Goal: Task Accomplishment & Management: Manage account settings

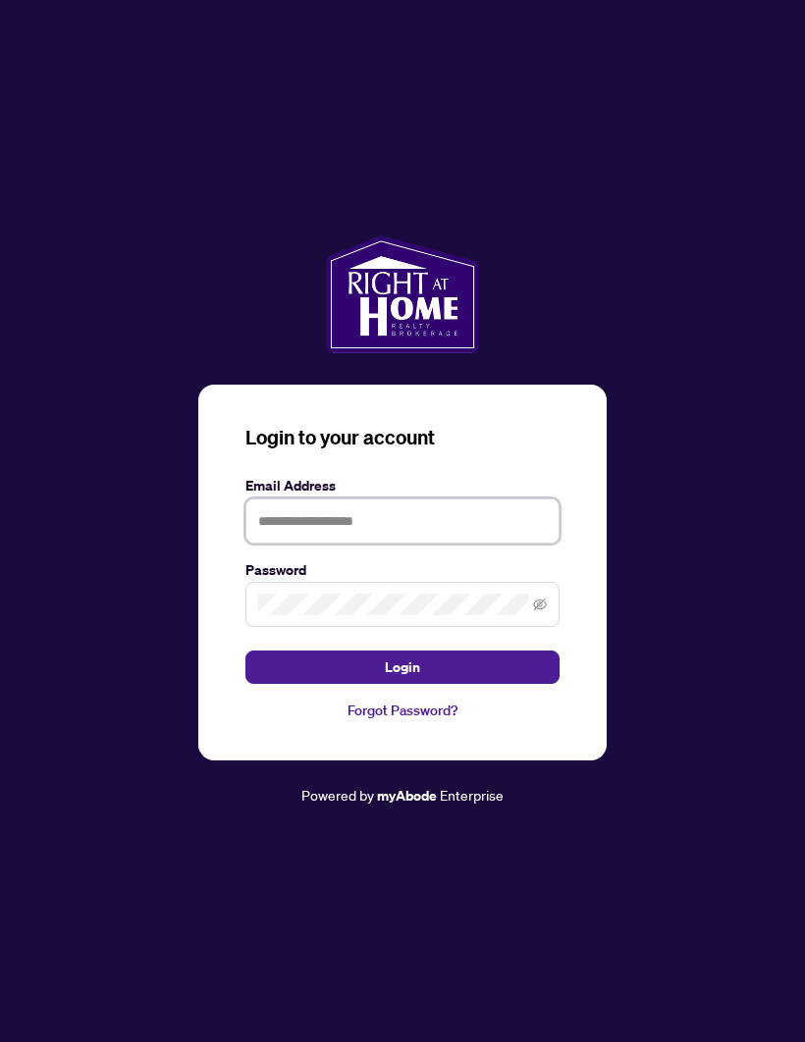
click at [455, 541] on input "text" at bounding box center [402, 520] width 314 height 45
type input "**********"
click at [402, 684] on button "Login" at bounding box center [402, 666] width 314 height 33
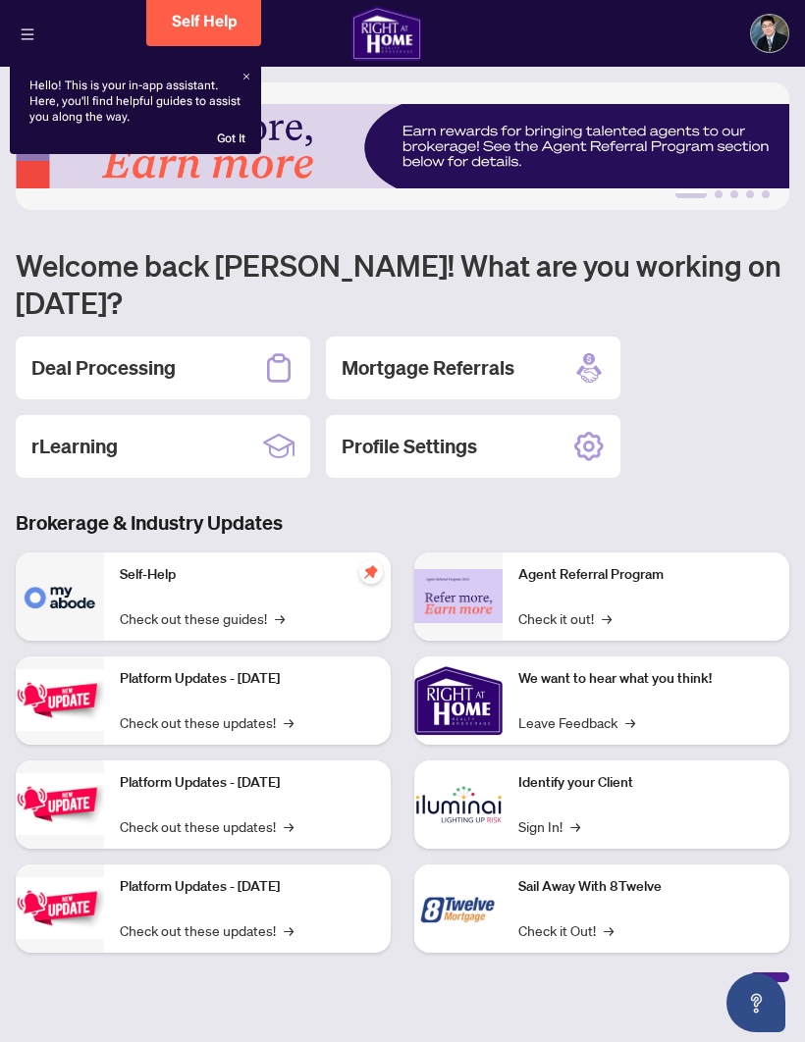
click at [286, 352] on icon at bounding box center [278, 367] width 31 height 31
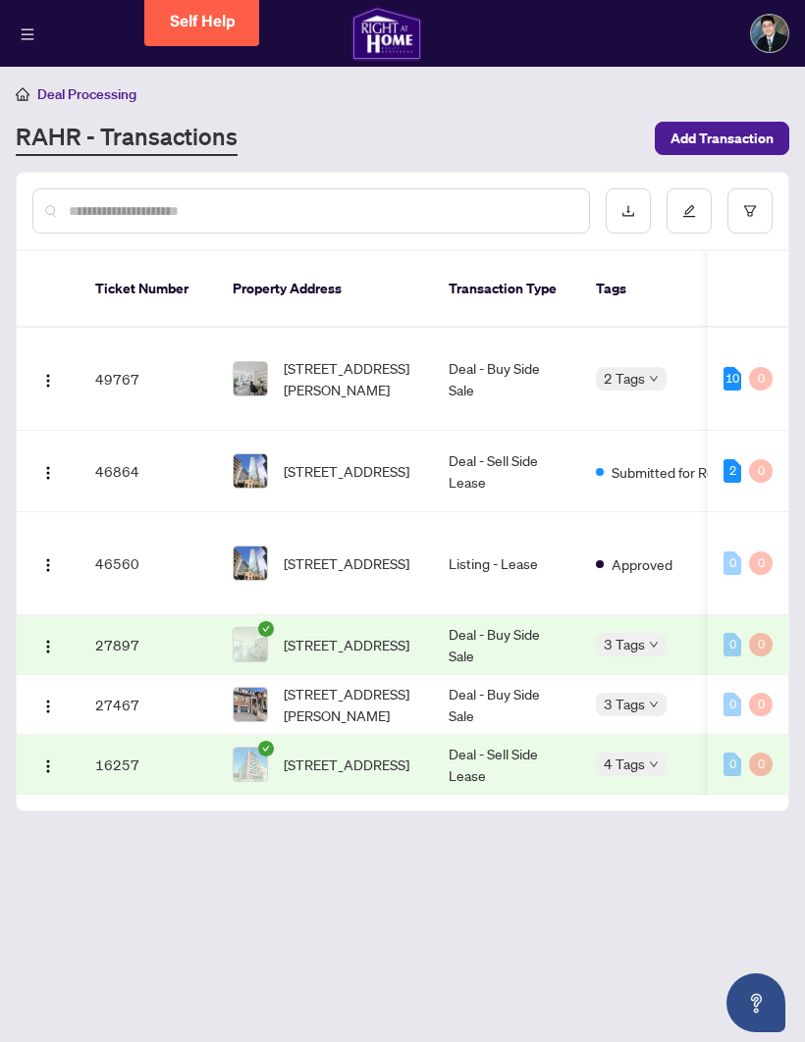
click at [400, 357] on span "[STREET_ADDRESS][PERSON_NAME]" at bounding box center [350, 378] width 133 height 43
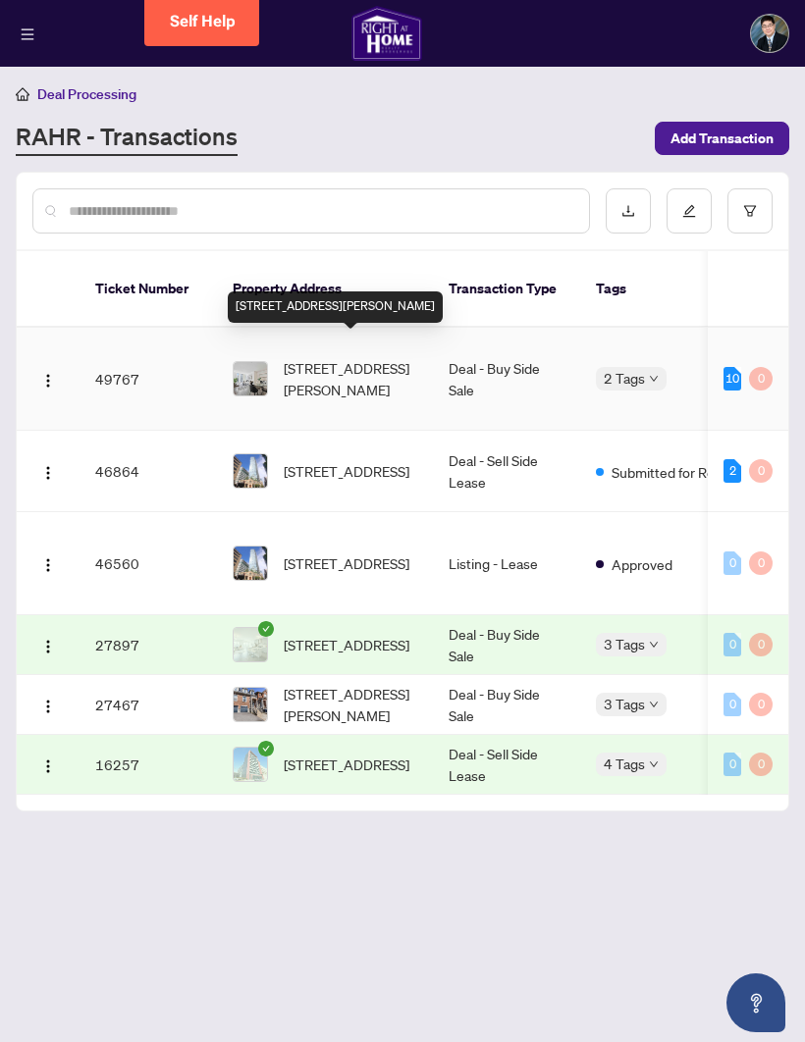
click at [534, 368] on td "Deal - Buy Side Sale" at bounding box center [506, 379] width 147 height 103
click at [433, 371] on td "Deal - Buy Side Sale" at bounding box center [506, 379] width 147 height 103
click at [126, 357] on td "49767" at bounding box center [147, 379] width 137 height 103
click at [728, 367] on div "10" at bounding box center [732, 379] width 18 height 24
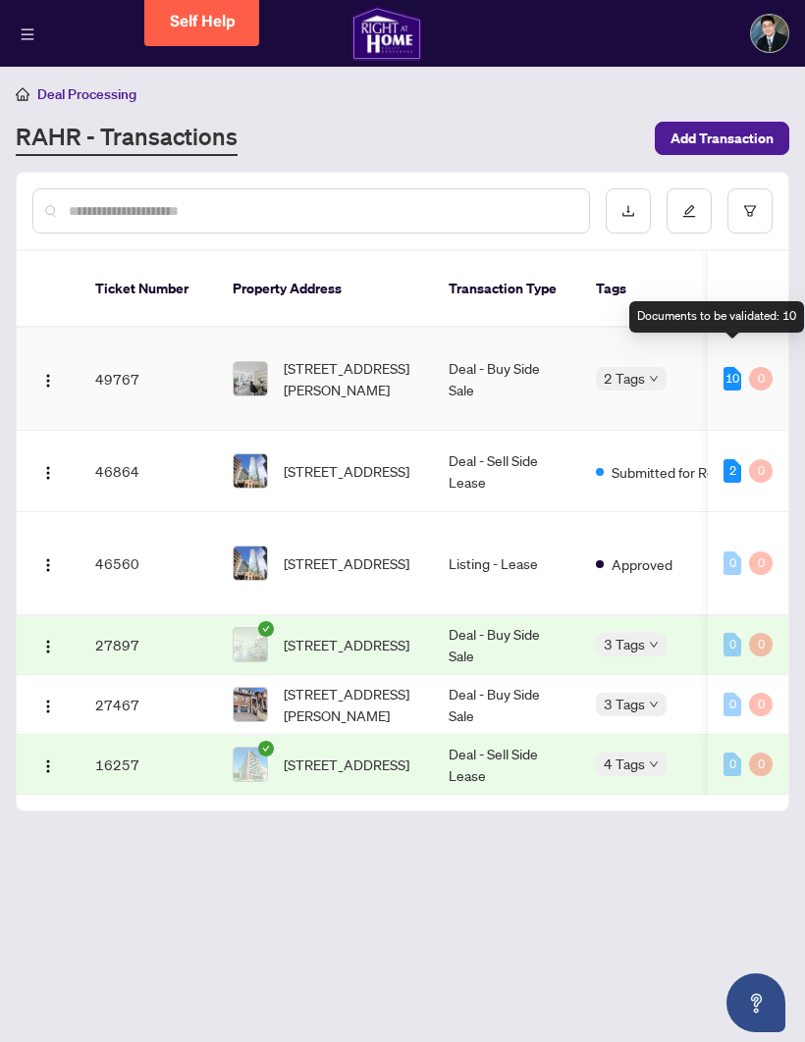
click at [142, 371] on td "49767" at bounding box center [147, 379] width 137 height 103
click at [357, 364] on span "[STREET_ADDRESS][PERSON_NAME]" at bounding box center [350, 378] width 133 height 43
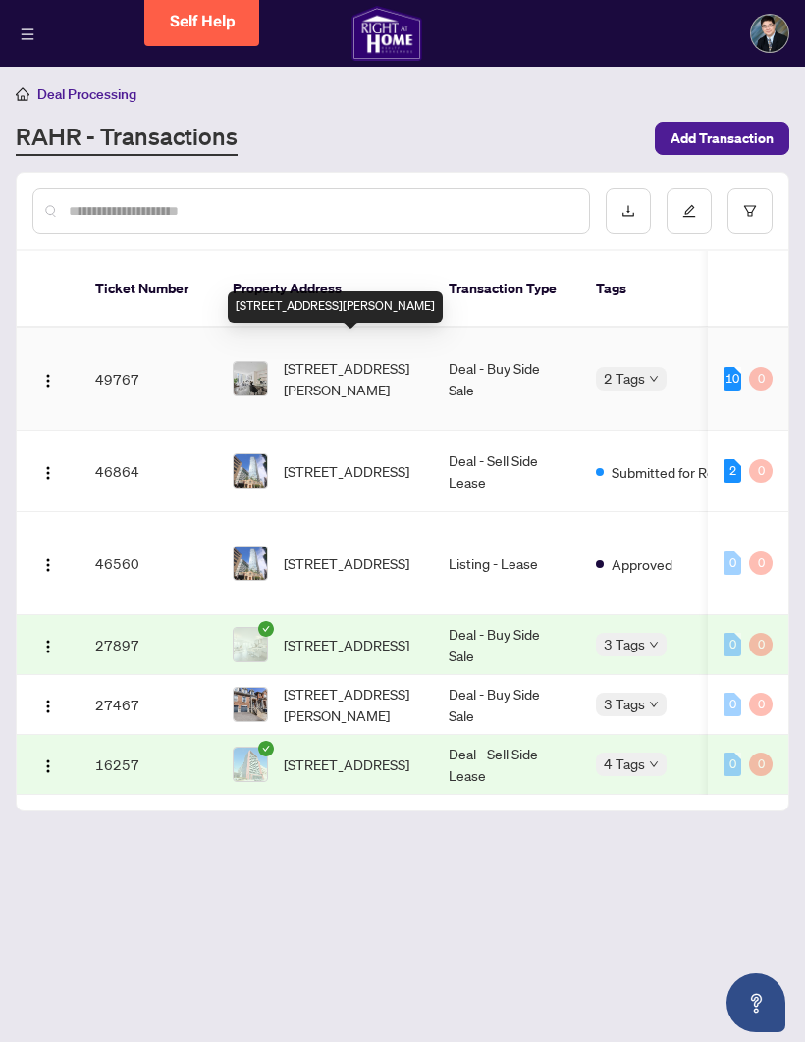
click at [356, 364] on span "[STREET_ADDRESS][PERSON_NAME]" at bounding box center [350, 378] width 133 height 43
click at [370, 366] on span "[STREET_ADDRESS][PERSON_NAME]" at bounding box center [350, 378] width 133 height 43
click at [632, 210] on icon "download" at bounding box center [628, 211] width 14 height 14
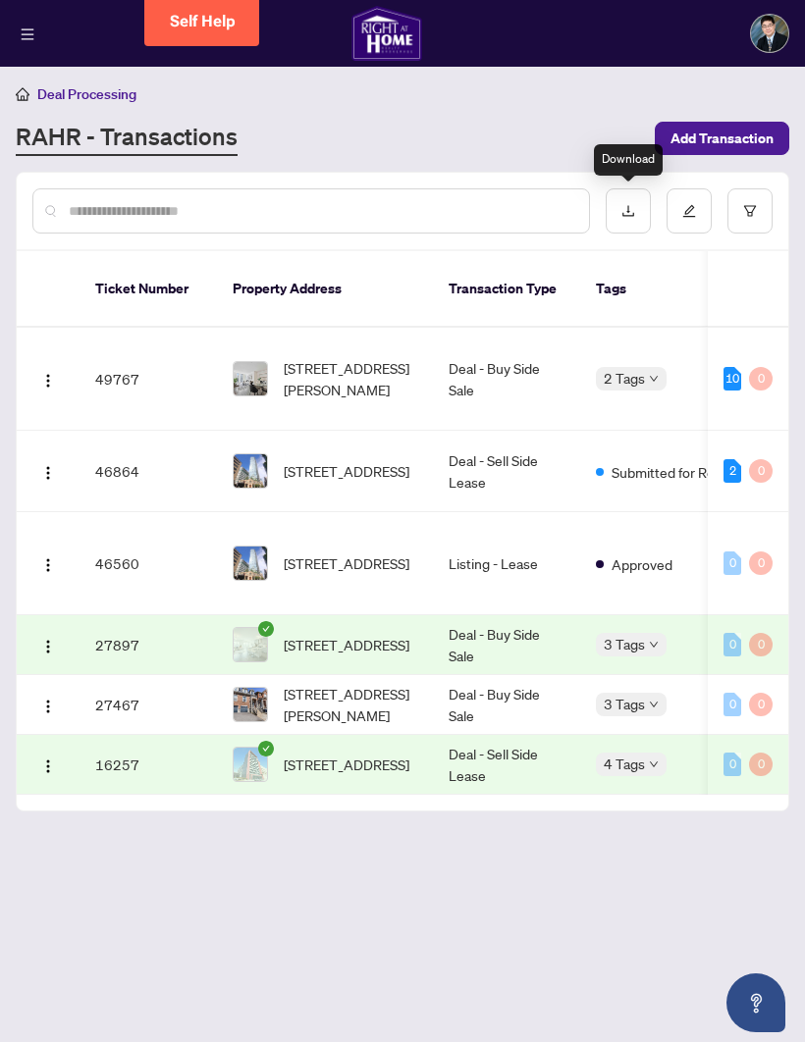
click at [723, 367] on div "10" at bounding box center [732, 379] width 18 height 24
click at [728, 367] on div "10" at bounding box center [732, 379] width 18 height 24
click at [450, 209] on input "text" at bounding box center [321, 211] width 504 height 22
click at [375, 357] on span "[STREET_ADDRESS][PERSON_NAME]" at bounding box center [350, 378] width 133 height 43
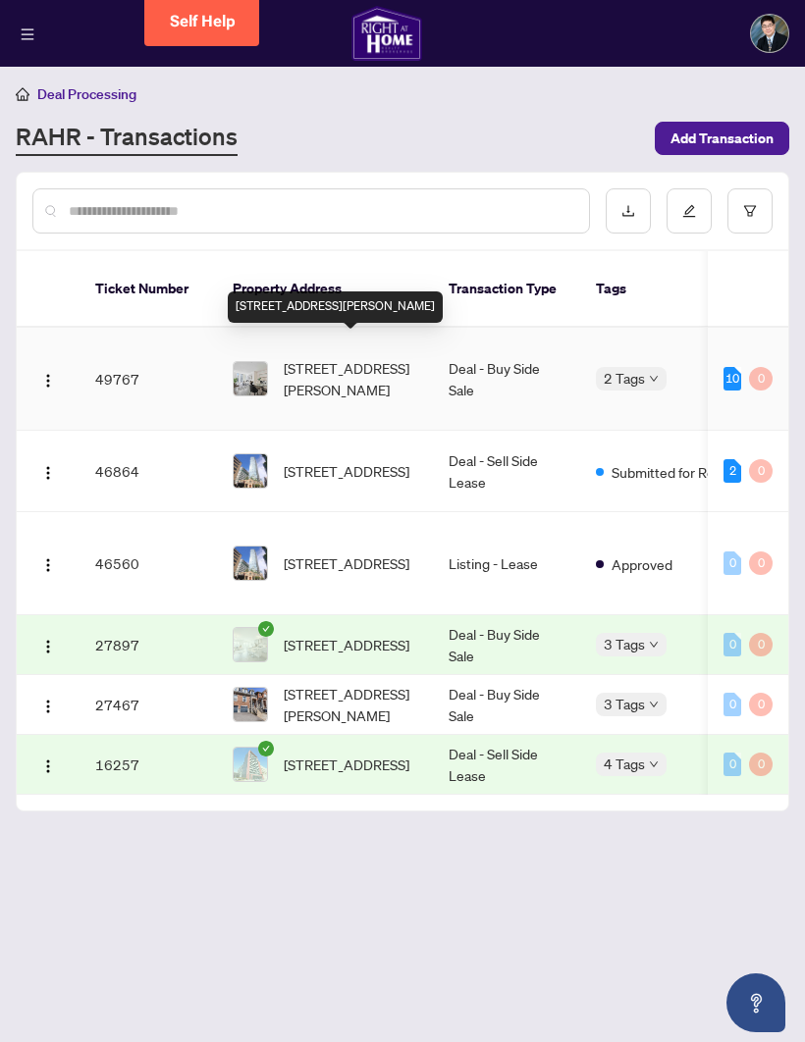
click at [432, 359] on td "[STREET_ADDRESS][PERSON_NAME]" at bounding box center [325, 379] width 216 height 103
click at [556, 359] on td "Deal - Buy Side Sale" at bounding box center [506, 379] width 147 height 103
click at [736, 367] on div "10" at bounding box center [732, 379] width 18 height 24
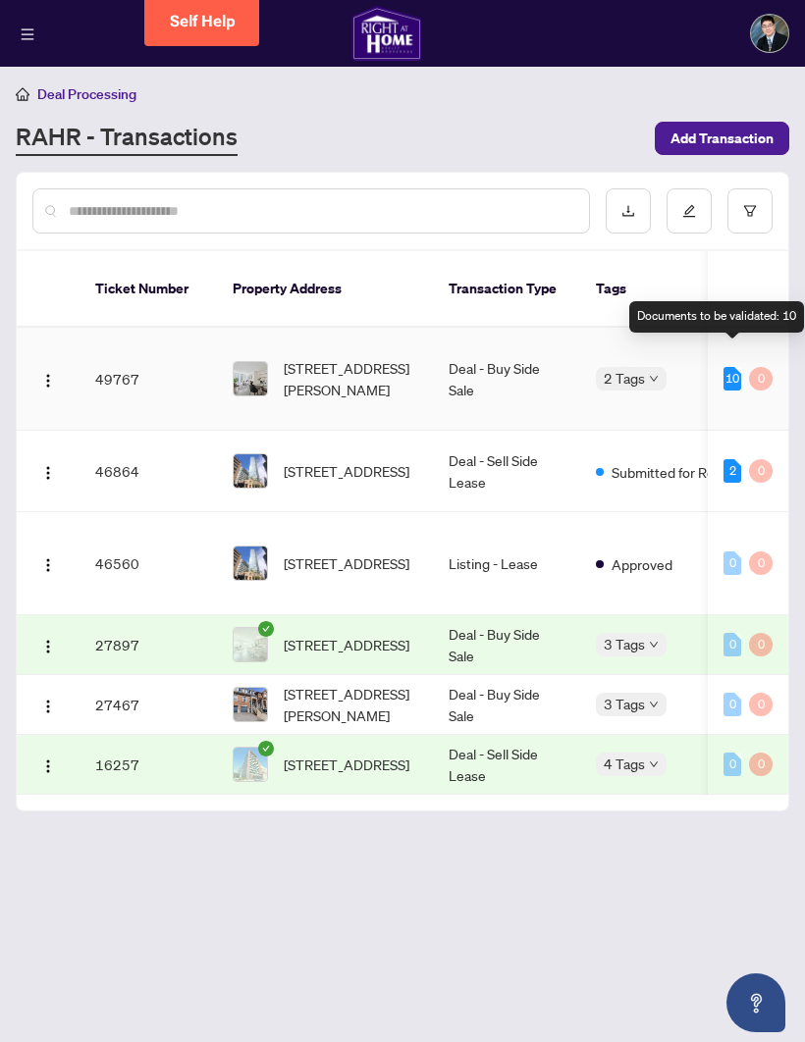
click at [671, 367] on div "2 Tags" at bounding box center [667, 378] width 143 height 23
click at [670, 367] on div "2 Tags" at bounding box center [667, 378] width 143 height 23
click at [653, 367] on div "2 Tags" at bounding box center [631, 378] width 71 height 23
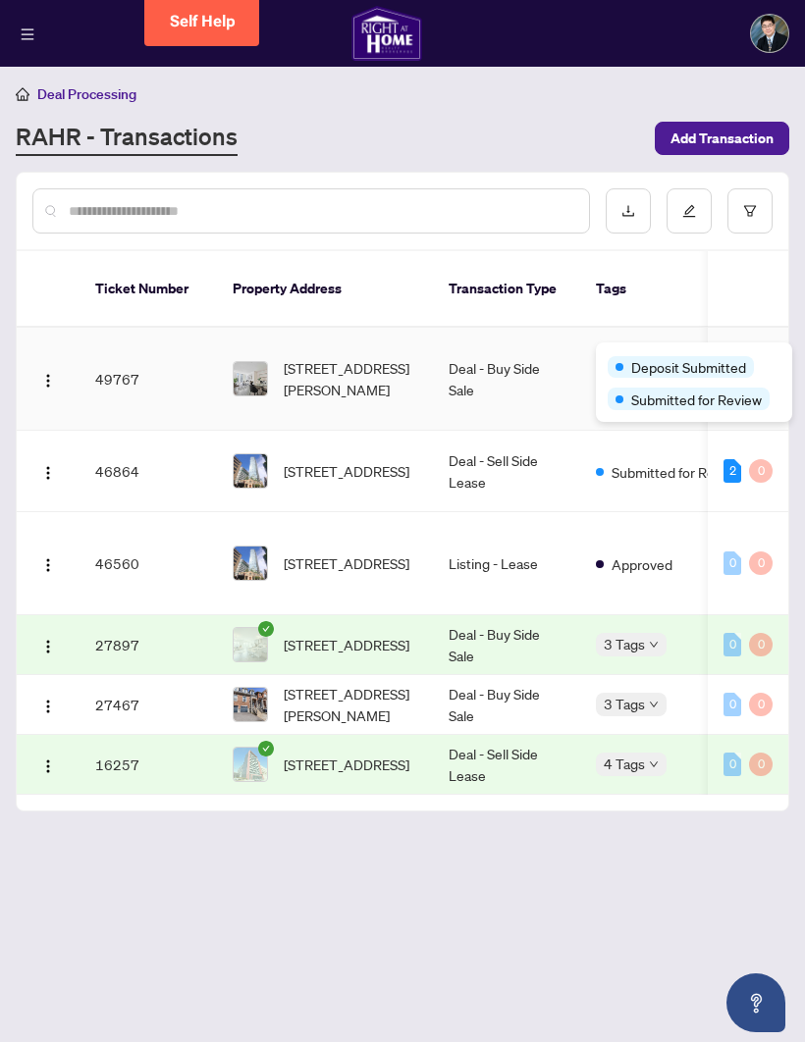
click at [647, 354] on div "Deposit Submitted" at bounding box center [693, 366] width 173 height 24
click at [713, 364] on span "Deposit Submitted" at bounding box center [688, 367] width 115 height 22
click at [697, 366] on span "Deposit Submitted" at bounding box center [688, 367] width 115 height 22
click at [523, 367] on td "Deal - Buy Side Sale" at bounding box center [506, 379] width 147 height 103
click at [32, 368] on button "button" at bounding box center [47, 378] width 31 height 31
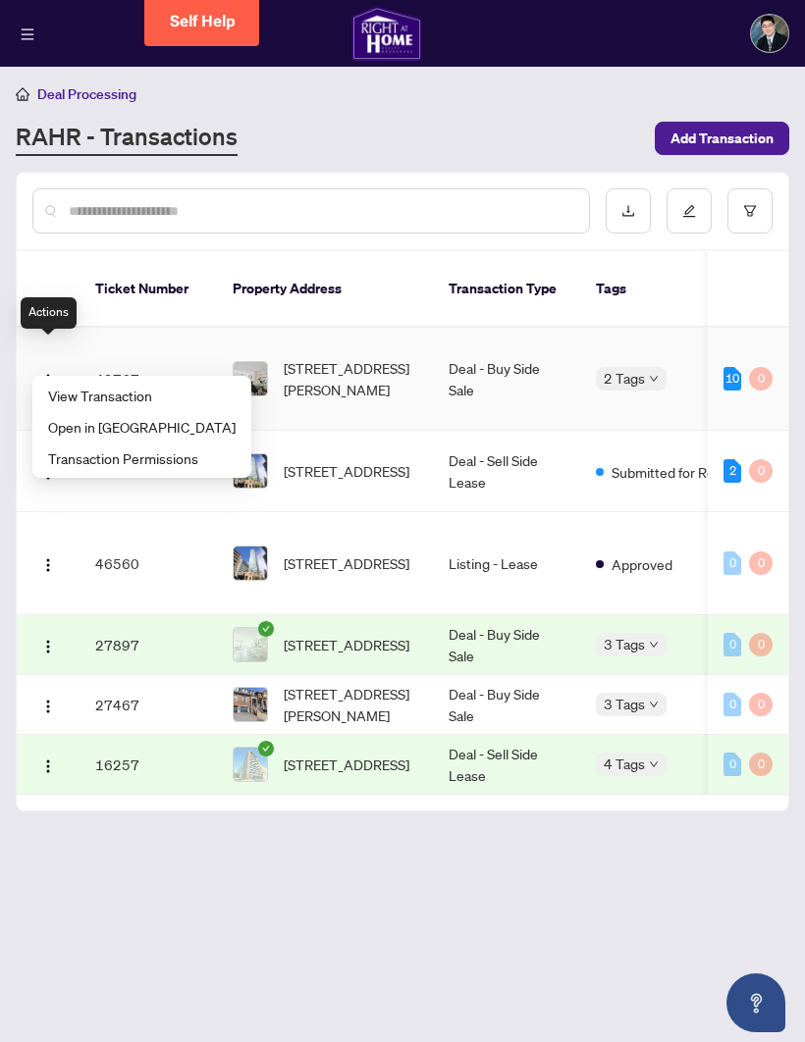
click at [146, 399] on span "View Transaction" at bounding box center [141, 396] width 187 height 22
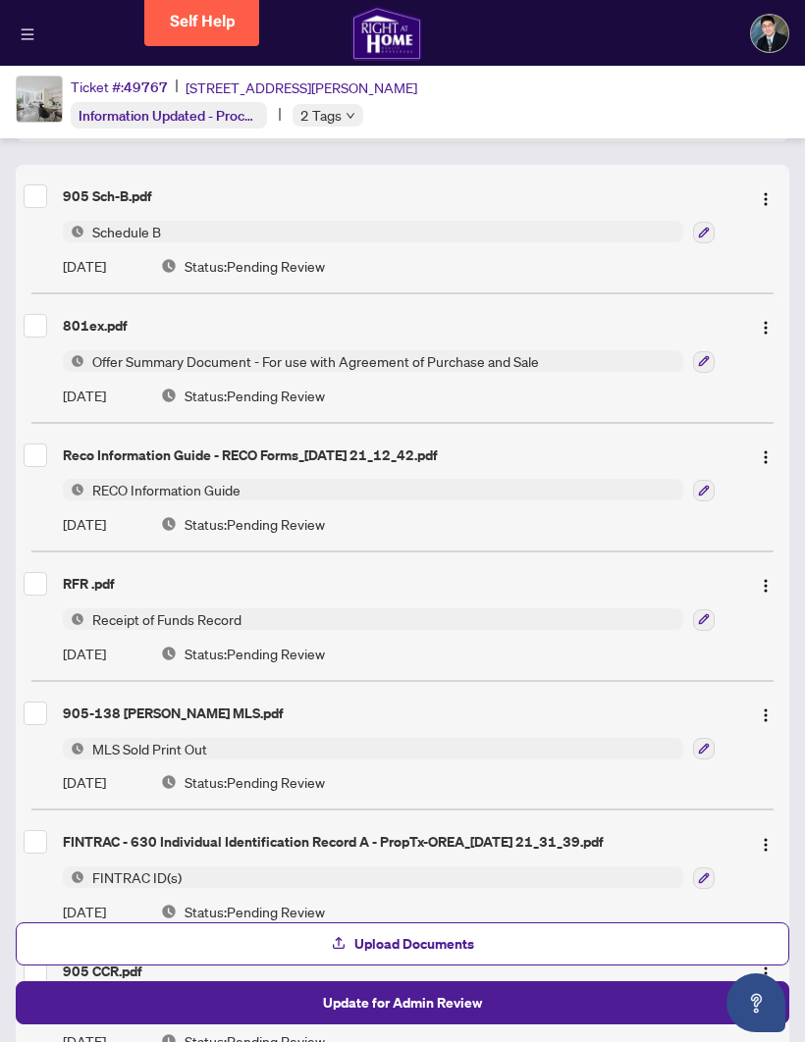
scroll to position [243, 0]
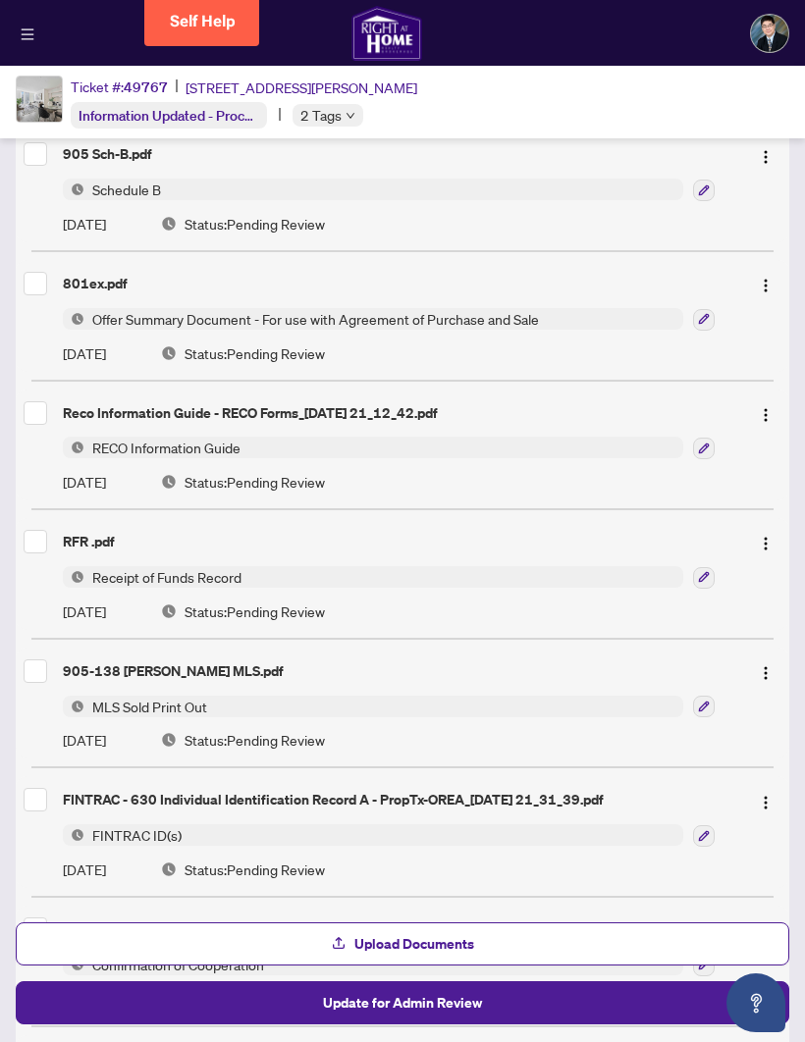
click at [463, 945] on span "Upload Documents" at bounding box center [414, 943] width 120 height 31
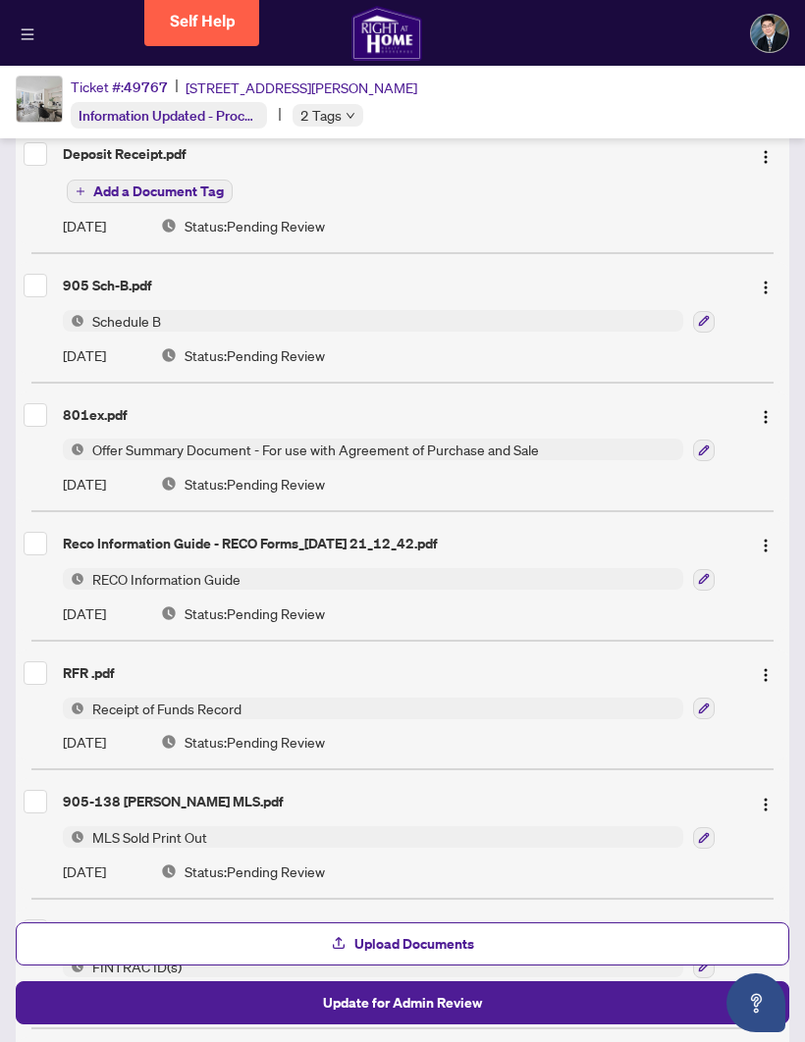
click at [199, 184] on span "Add a Document Tag" at bounding box center [158, 191] width 130 height 14
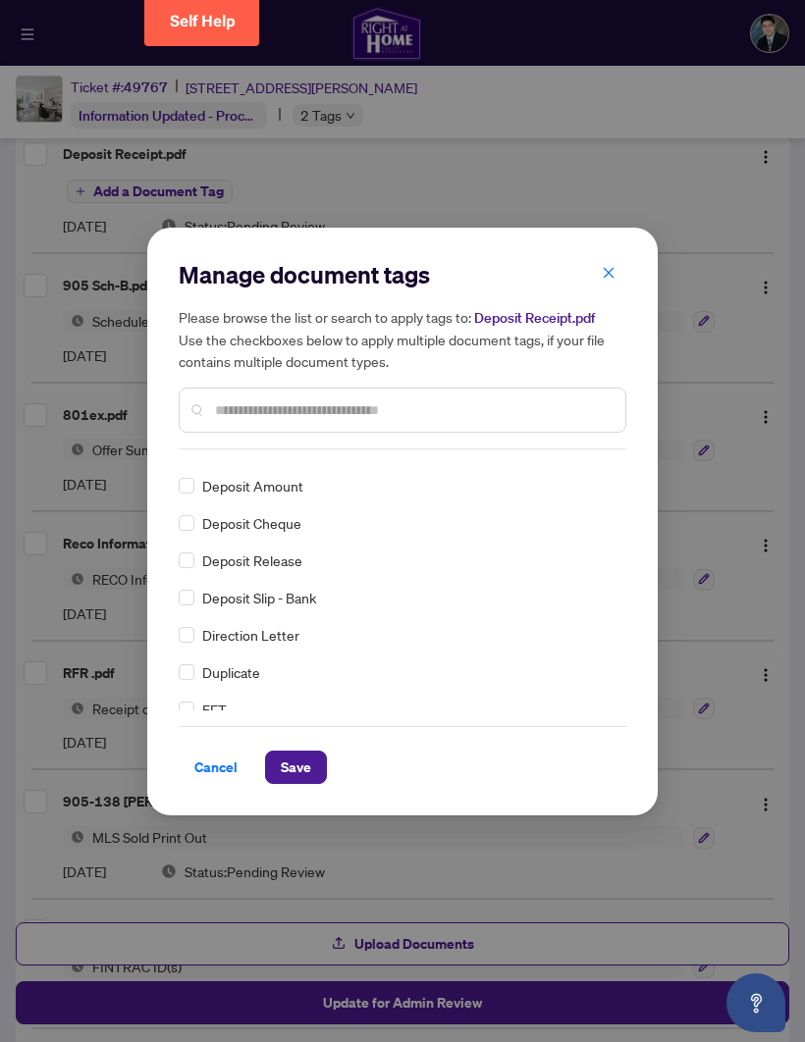
scroll to position [1671, 0]
click at [306, 775] on span "Save" at bounding box center [296, 767] width 30 height 31
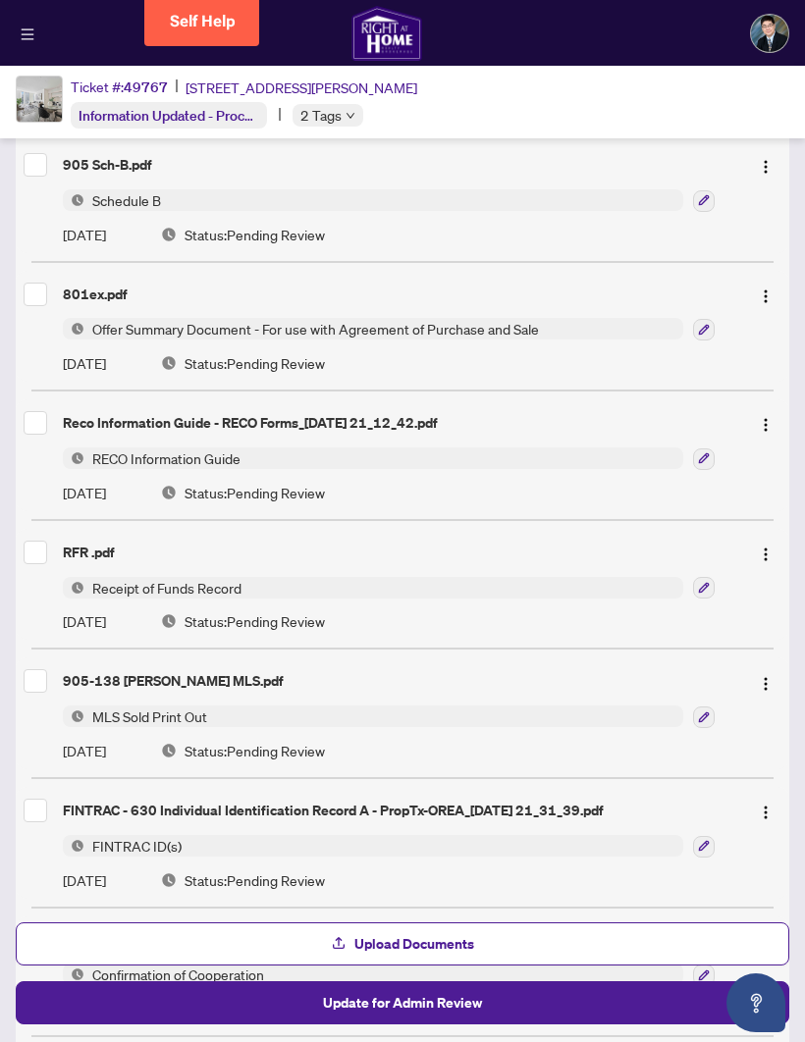
scroll to position [361, 0]
click at [495, 1011] on button "Update for Admin Review" at bounding box center [402, 1002] width 773 height 43
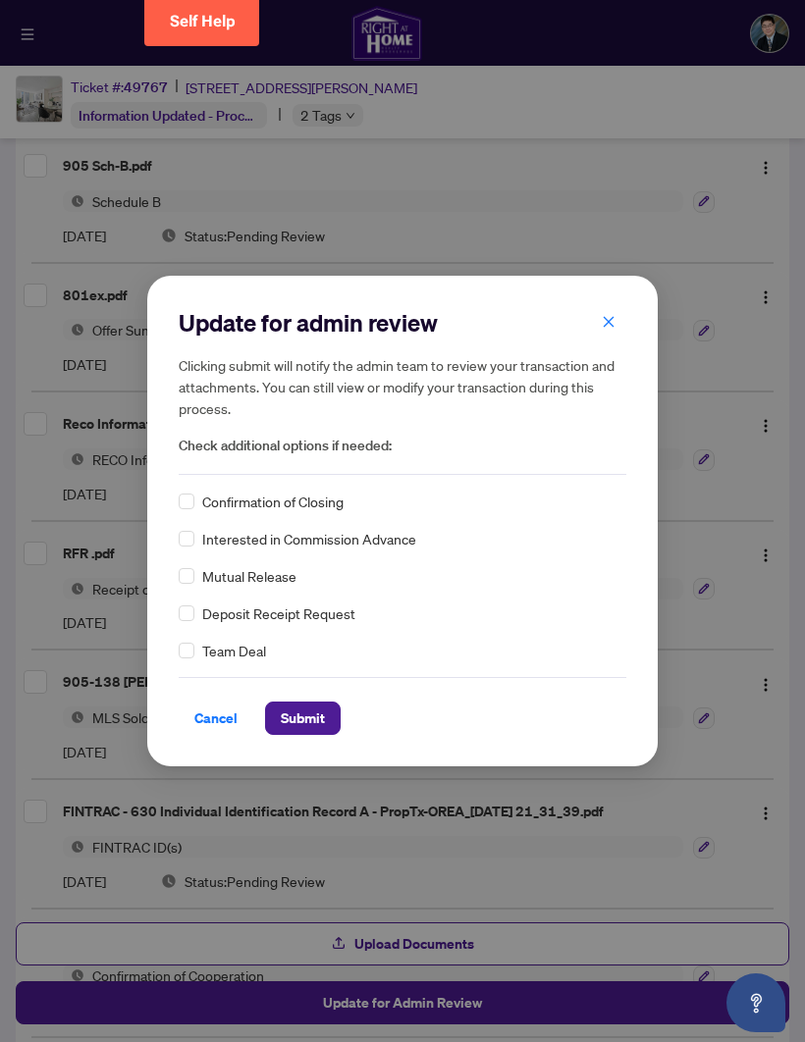
click at [306, 725] on span "Submit" at bounding box center [303, 717] width 44 height 31
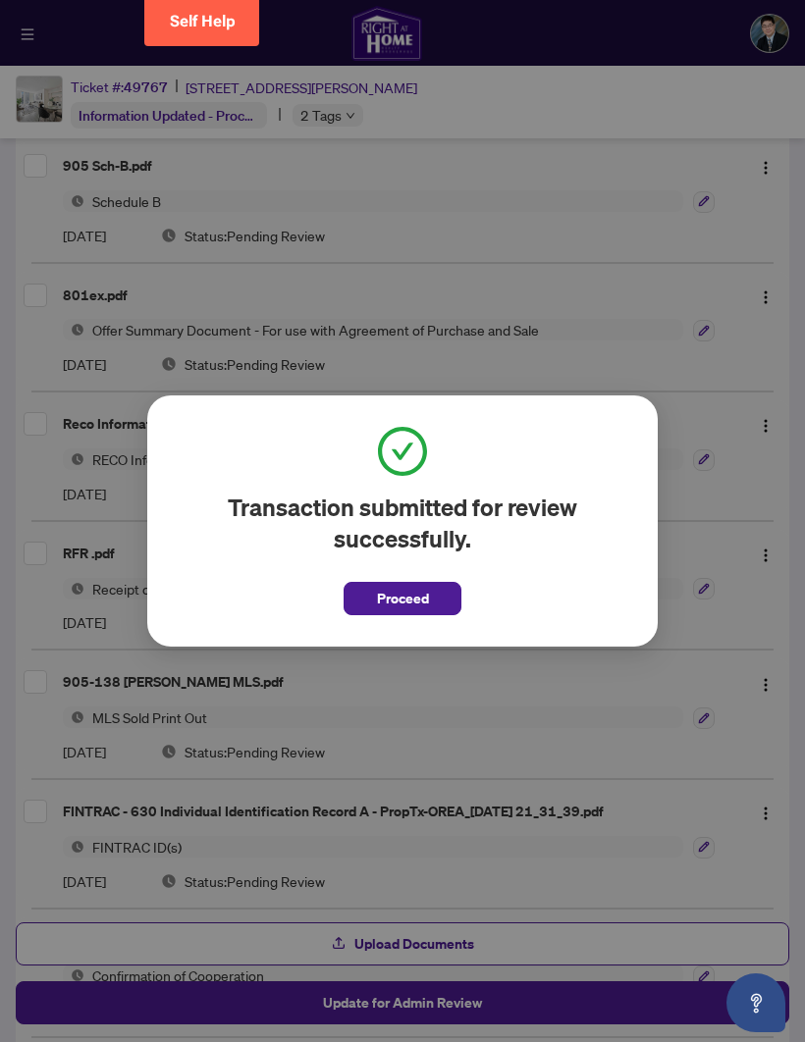
click at [443, 590] on button "Proceed" at bounding box center [402, 598] width 118 height 33
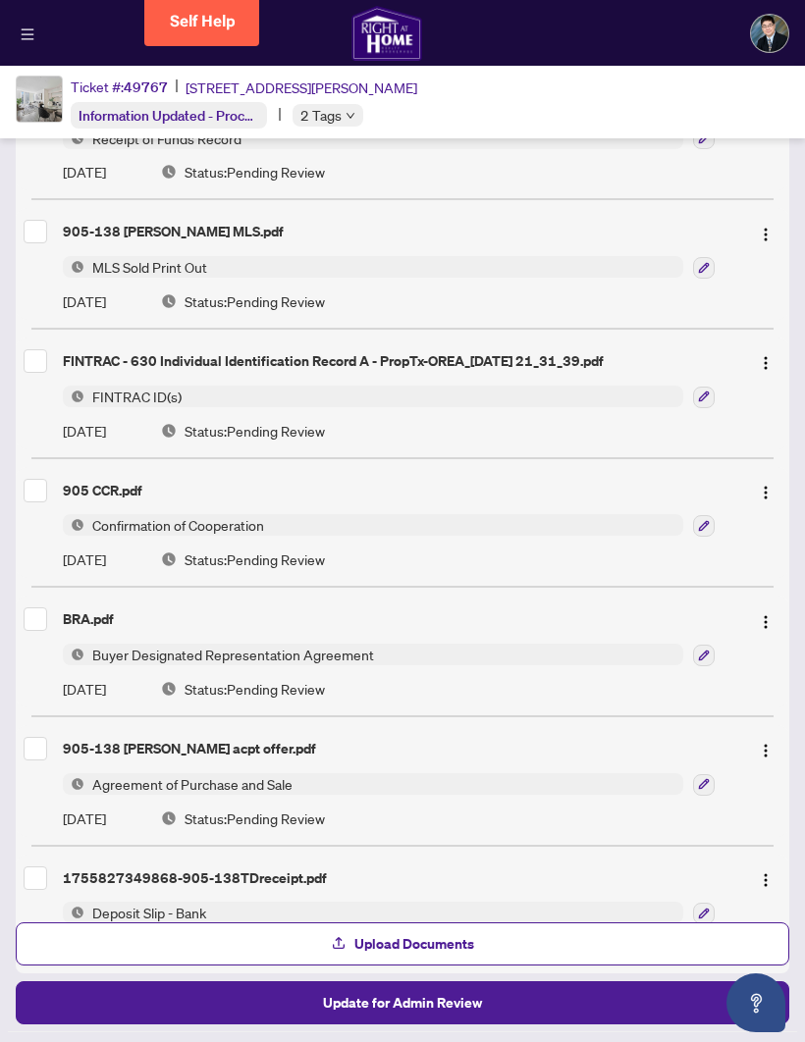
scroll to position [810, 0]
